Goal: Find specific page/section: Find specific page/section

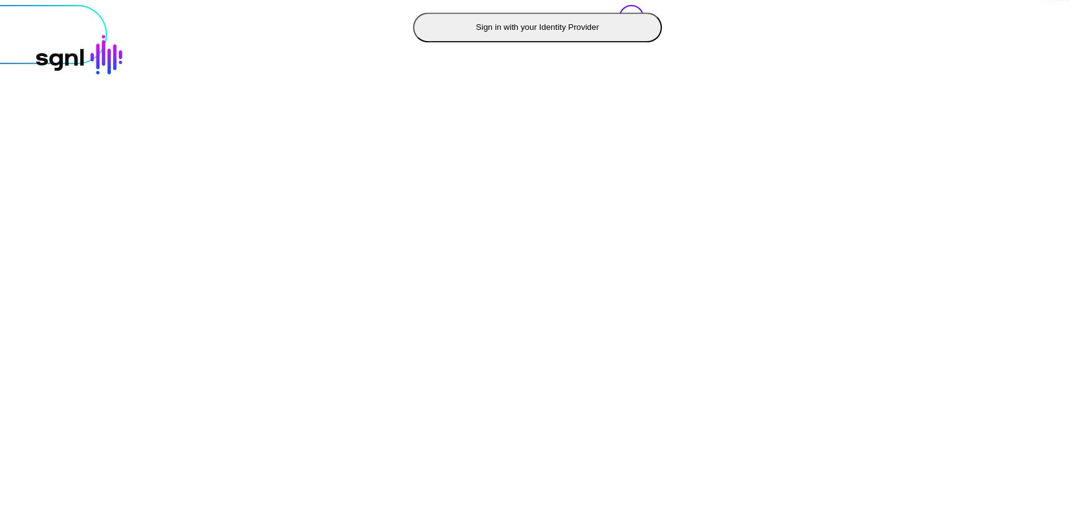
click at [413, 42] on button "Sign in with your Identity Provider" at bounding box center [537, 27] width 249 height 30
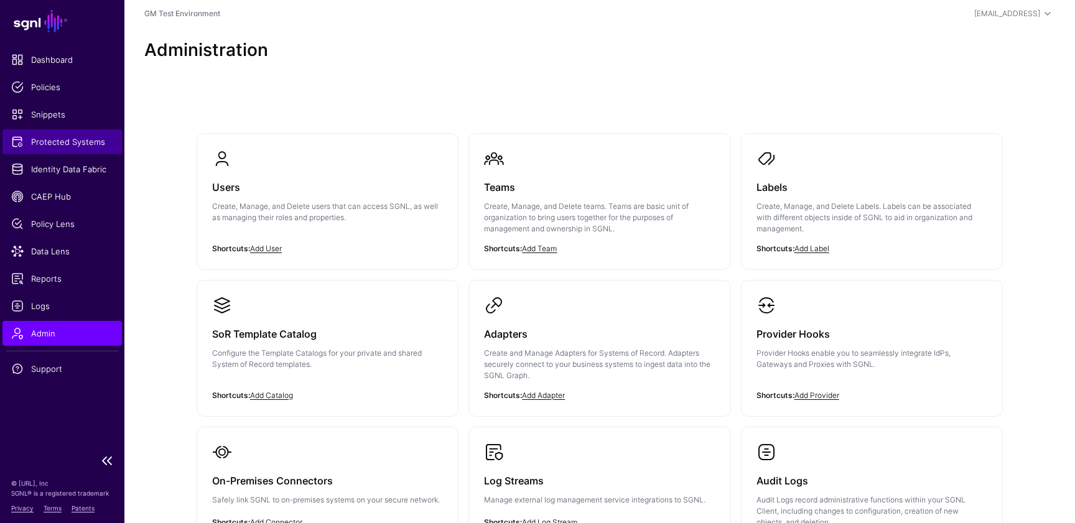
click at [65, 141] on span "Protected Systems" at bounding box center [62, 142] width 102 height 12
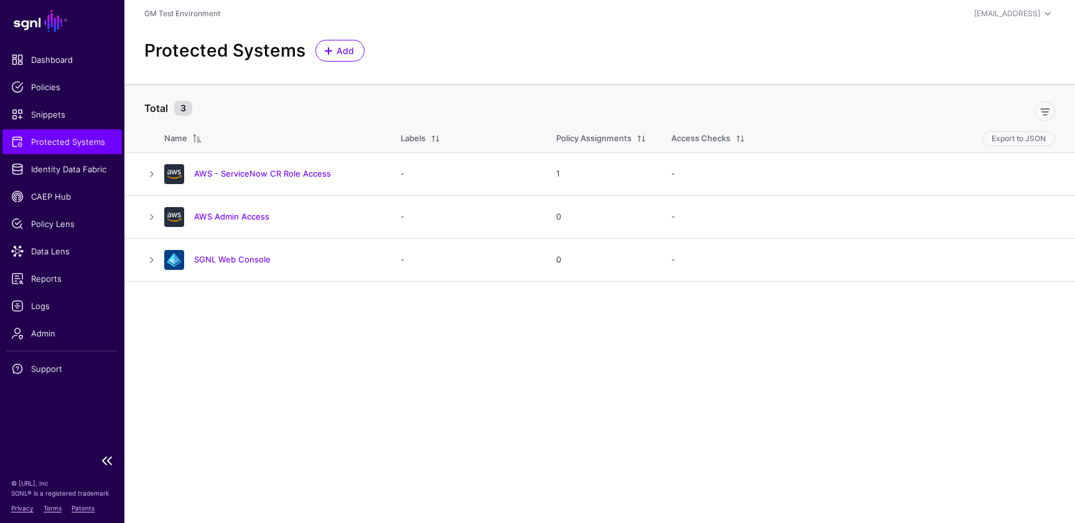
click at [46, 127] on ul "Dashboard Policies Snippets Protected Systems Identity Data Fabric CAEP Hub Pol…" at bounding box center [62, 247] width 124 height 400
click at [42, 118] on span "Snippets" at bounding box center [62, 114] width 102 height 12
